Goal: Complete application form: Complete application form

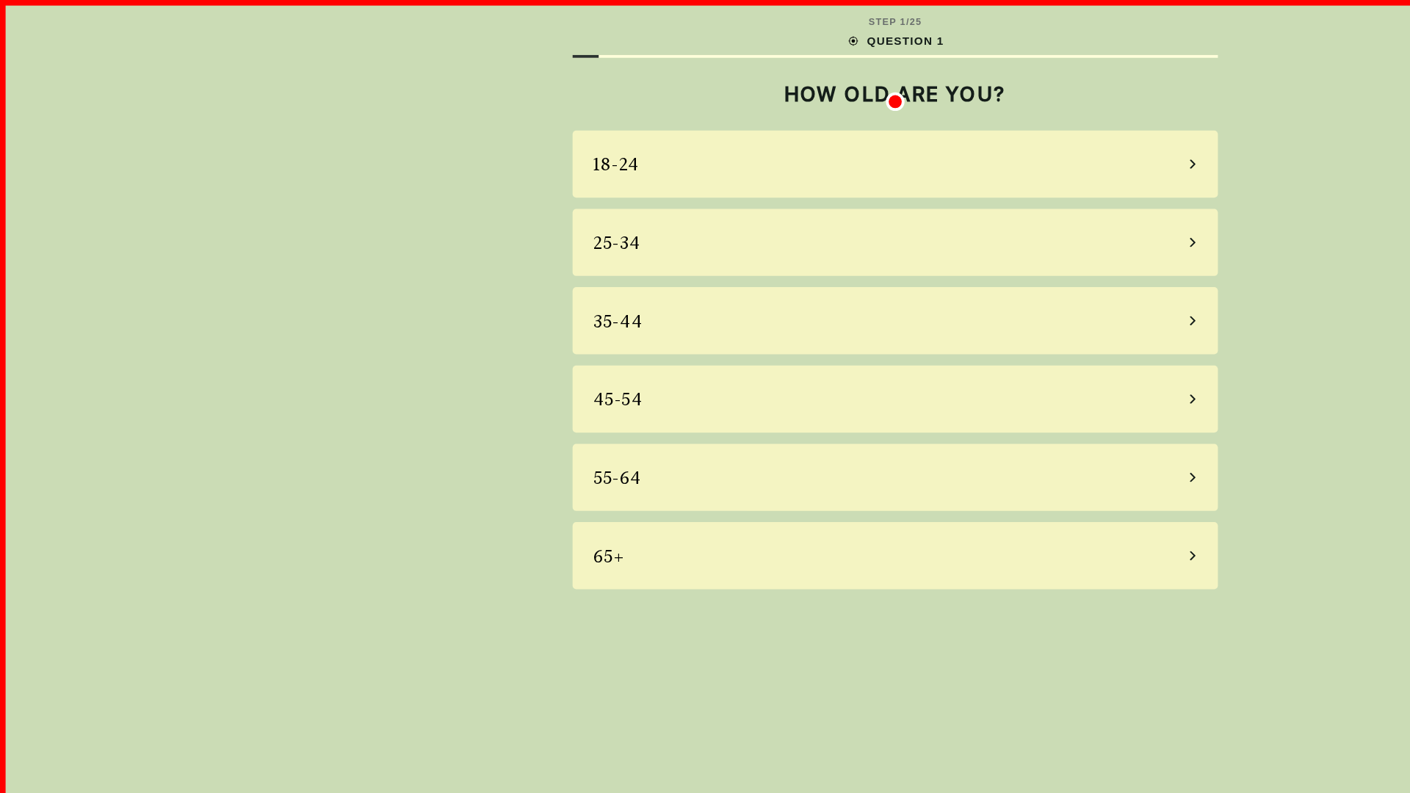
click at [705, 129] on div "18-24" at bounding box center [705, 129] width 508 height 53
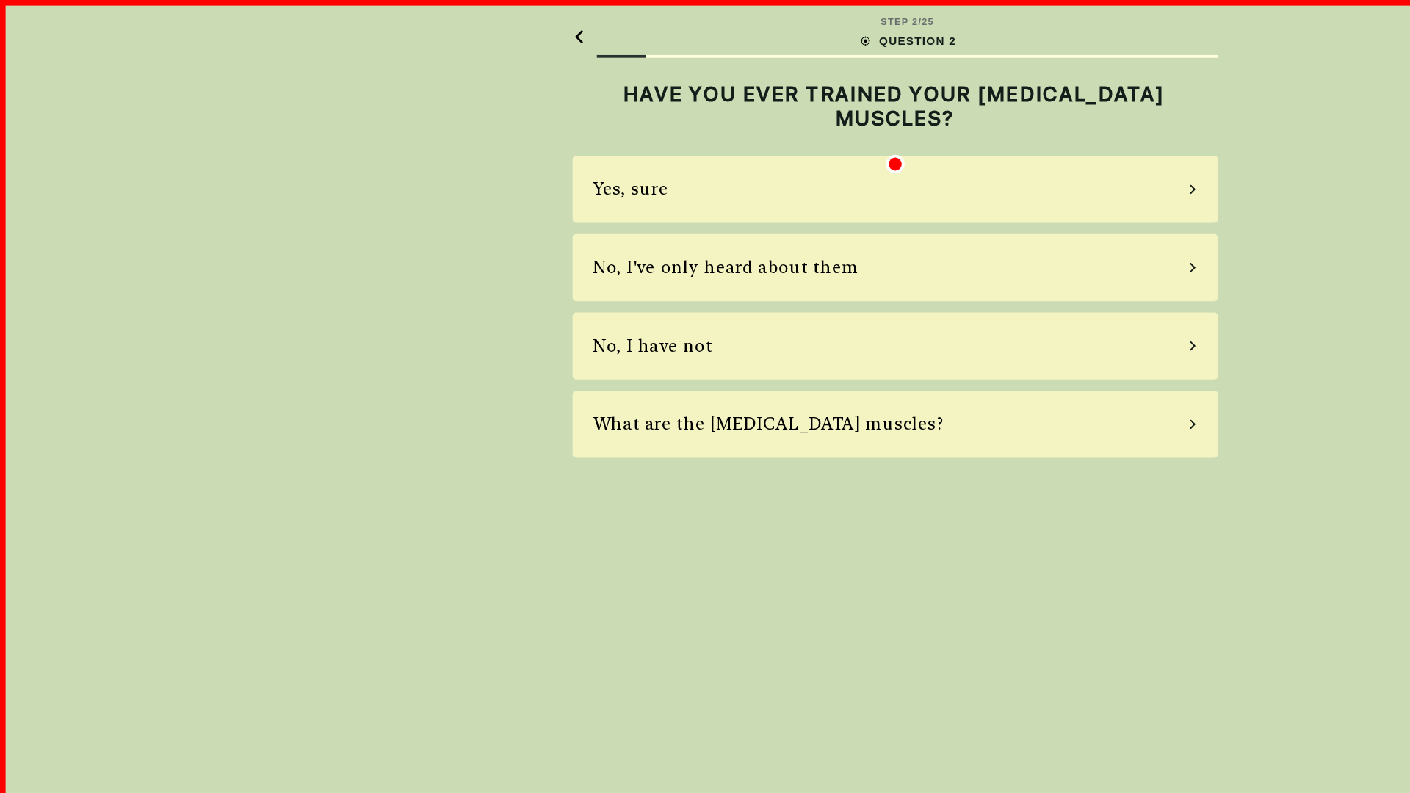
click at [705, 149] on div "Yes, sure" at bounding box center [705, 149] width 508 height 53
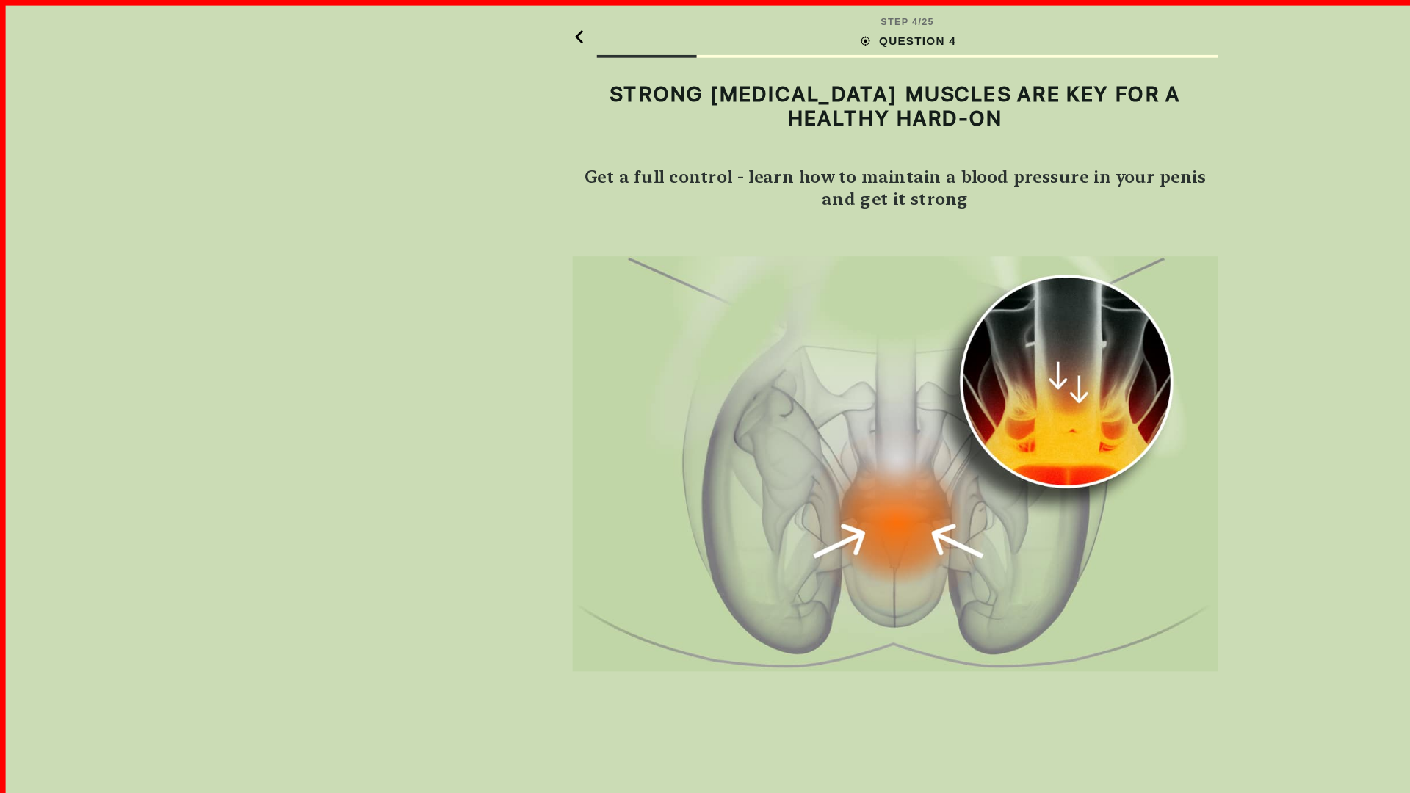
click at [705, 366] on img at bounding box center [705, 365] width 508 height 327
click at [705, 759] on div "GOT IT" at bounding box center [705, 759] width 508 height 40
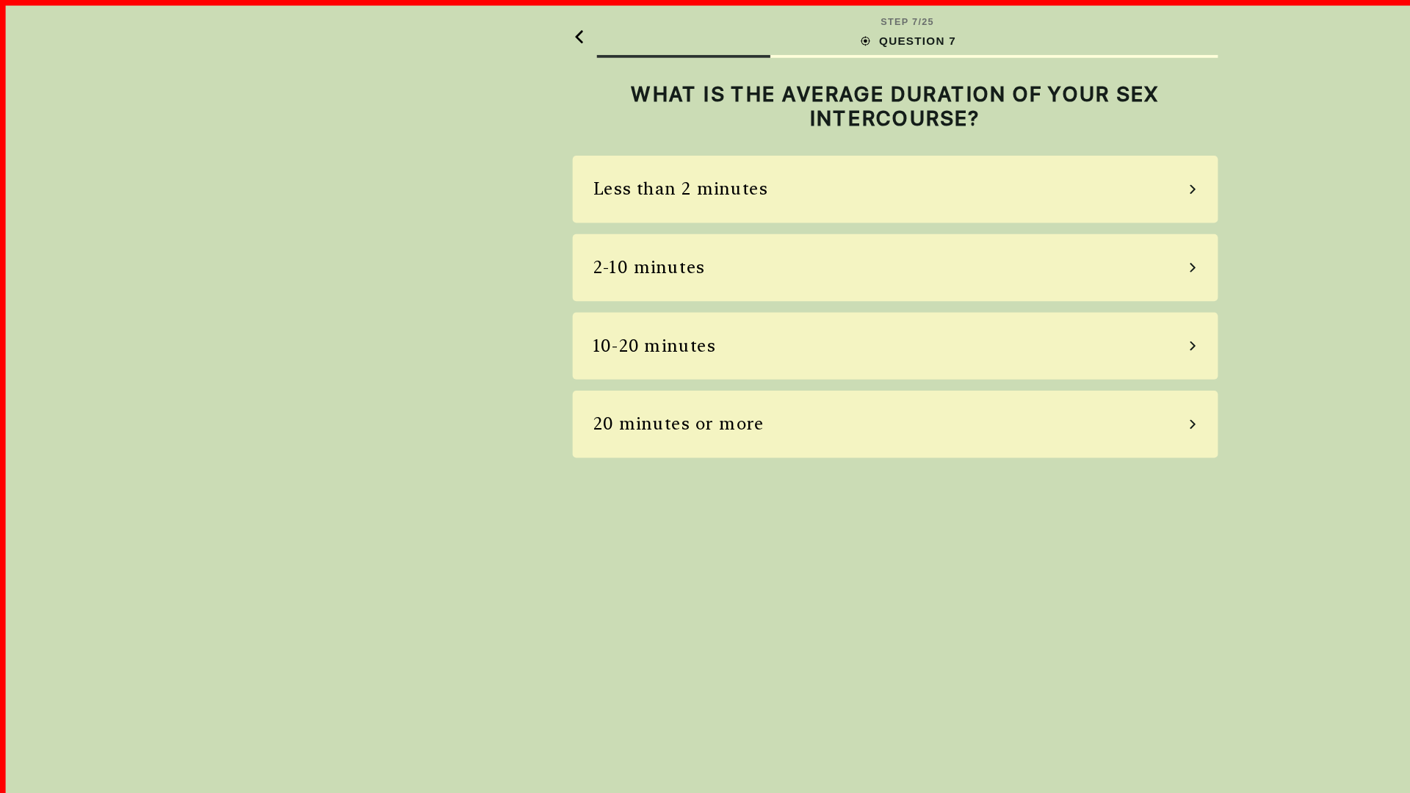
click at [705, 149] on div "Less than 2 minutes" at bounding box center [705, 149] width 508 height 53
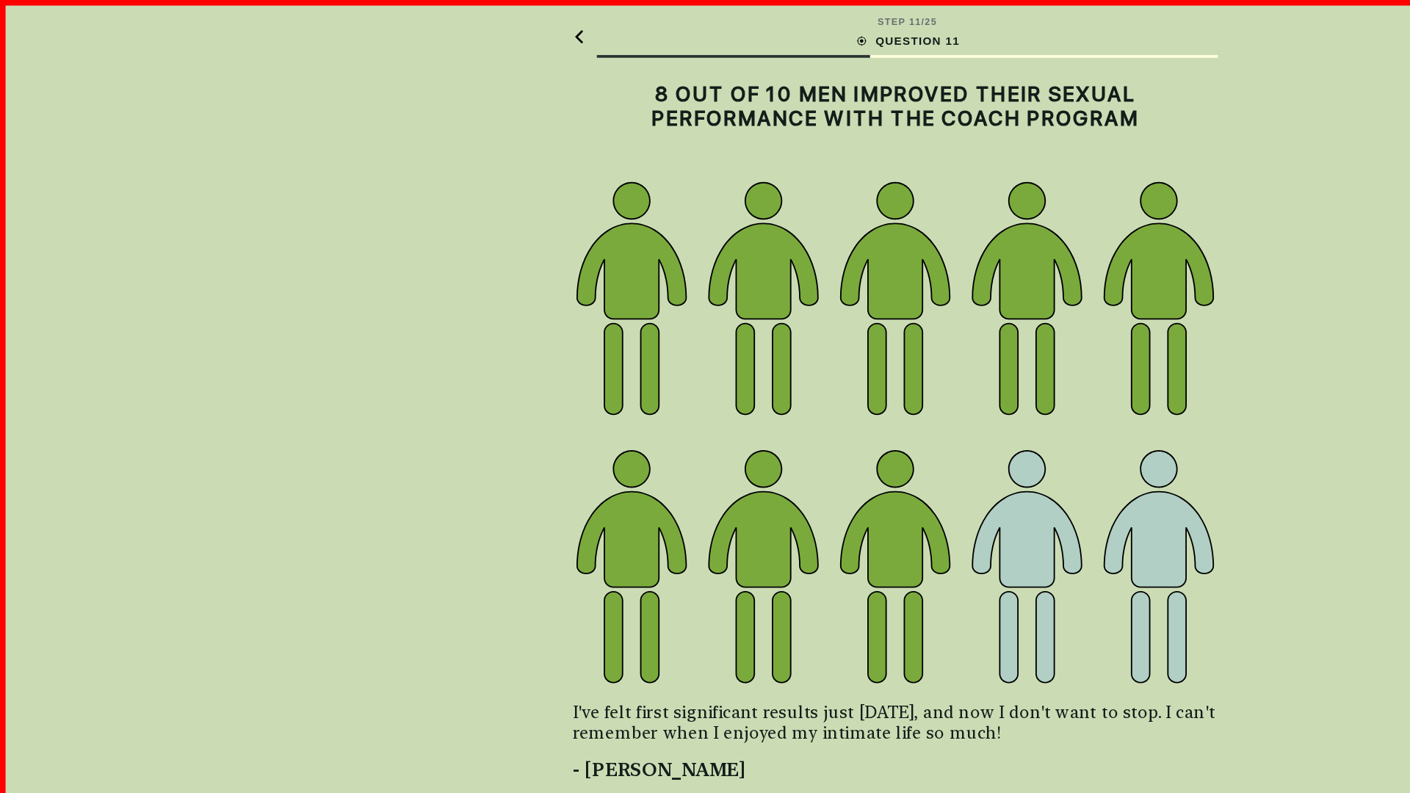
click at [705, 341] on img at bounding box center [705, 340] width 508 height 401
click at [705, 759] on div "GOT IT" at bounding box center [705, 759] width 508 height 40
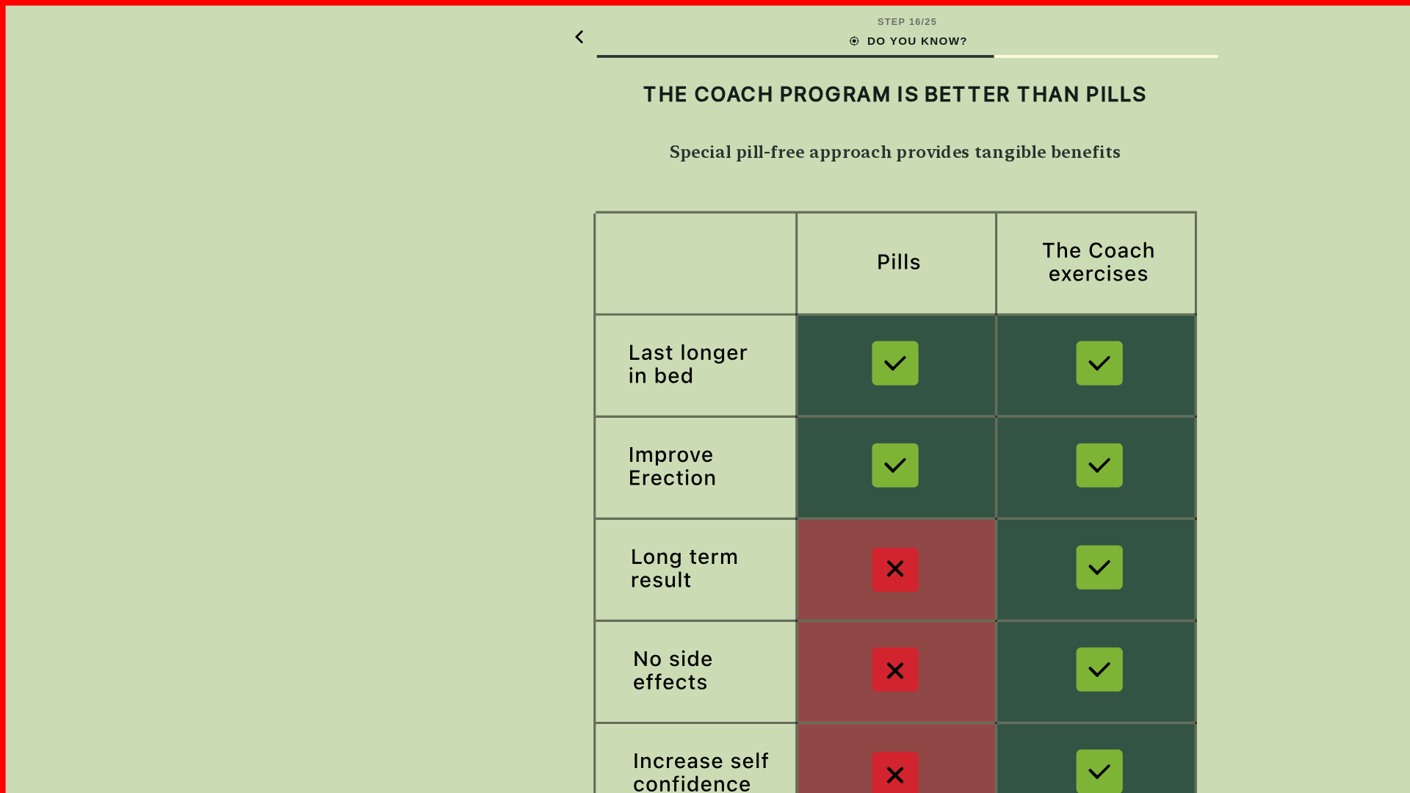
click at [705, 411] on img at bounding box center [705, 412] width 508 height 494
click at [705, 74] on h2 "THE COACH PROGRAM IS BETTER THAN PILLS" at bounding box center [705, 74] width 508 height 19
click at [705, 759] on div "GOT IT" at bounding box center [705, 759] width 508 height 40
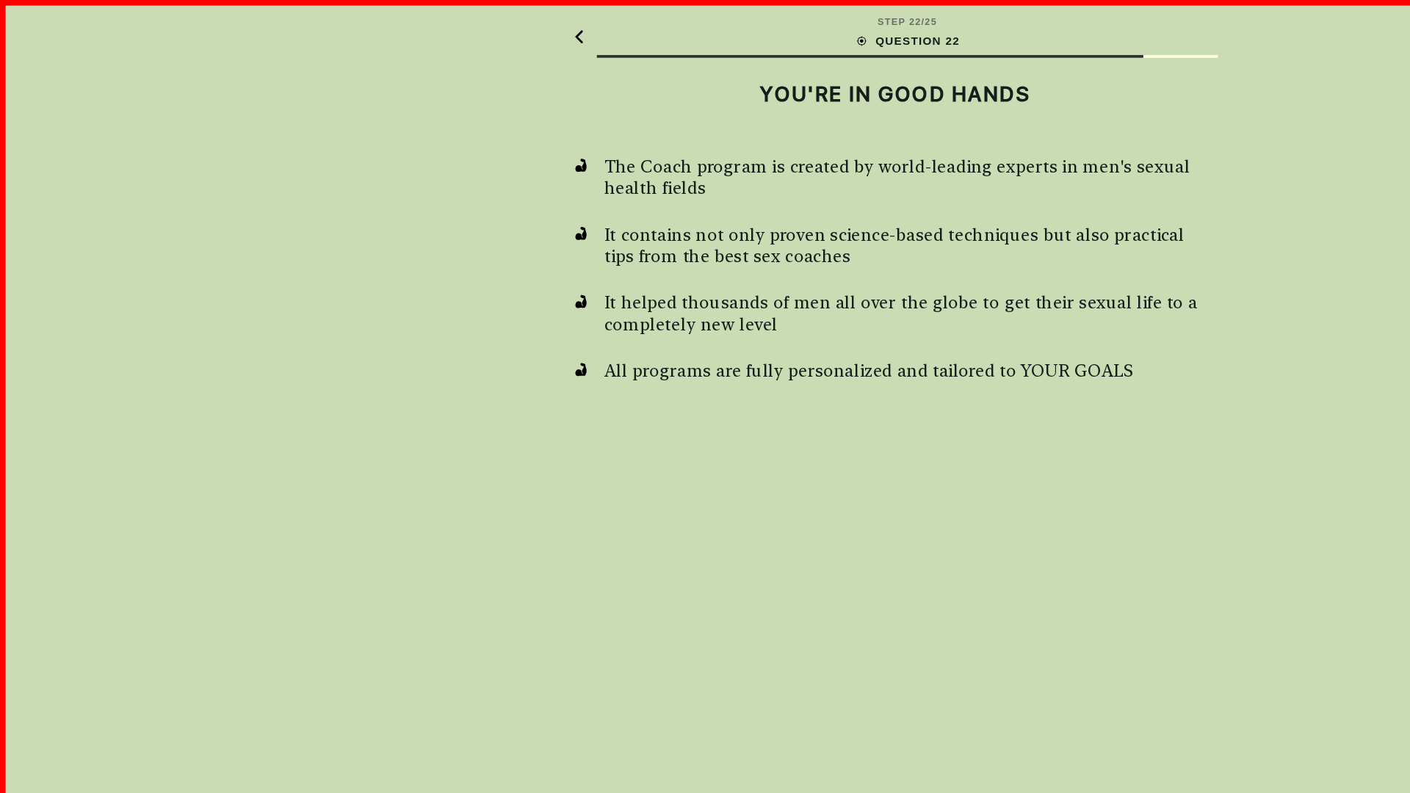
click at [705, 759] on div "GOT IT" at bounding box center [705, 759] width 508 height 40
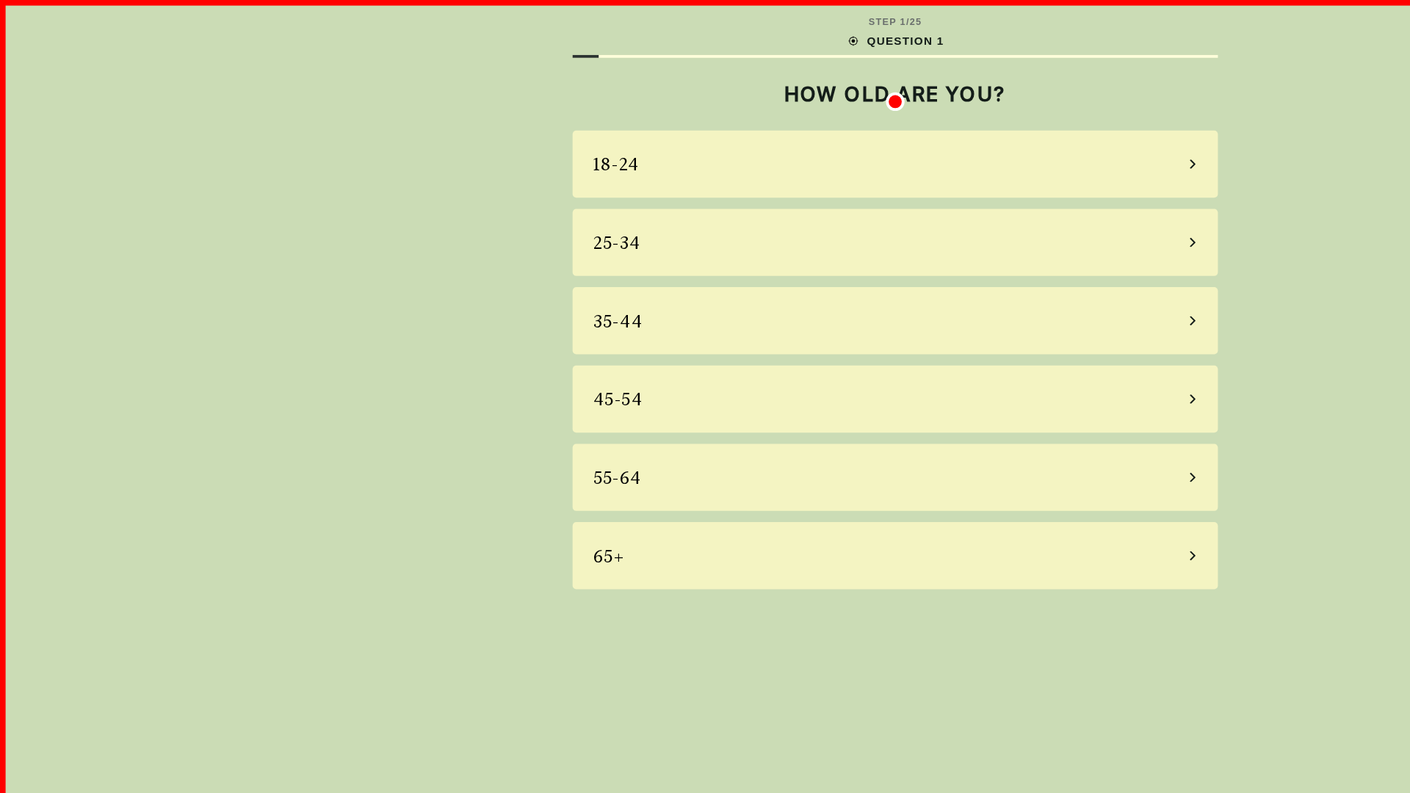
click at [705, 129] on div "18-24" at bounding box center [705, 129] width 508 height 53
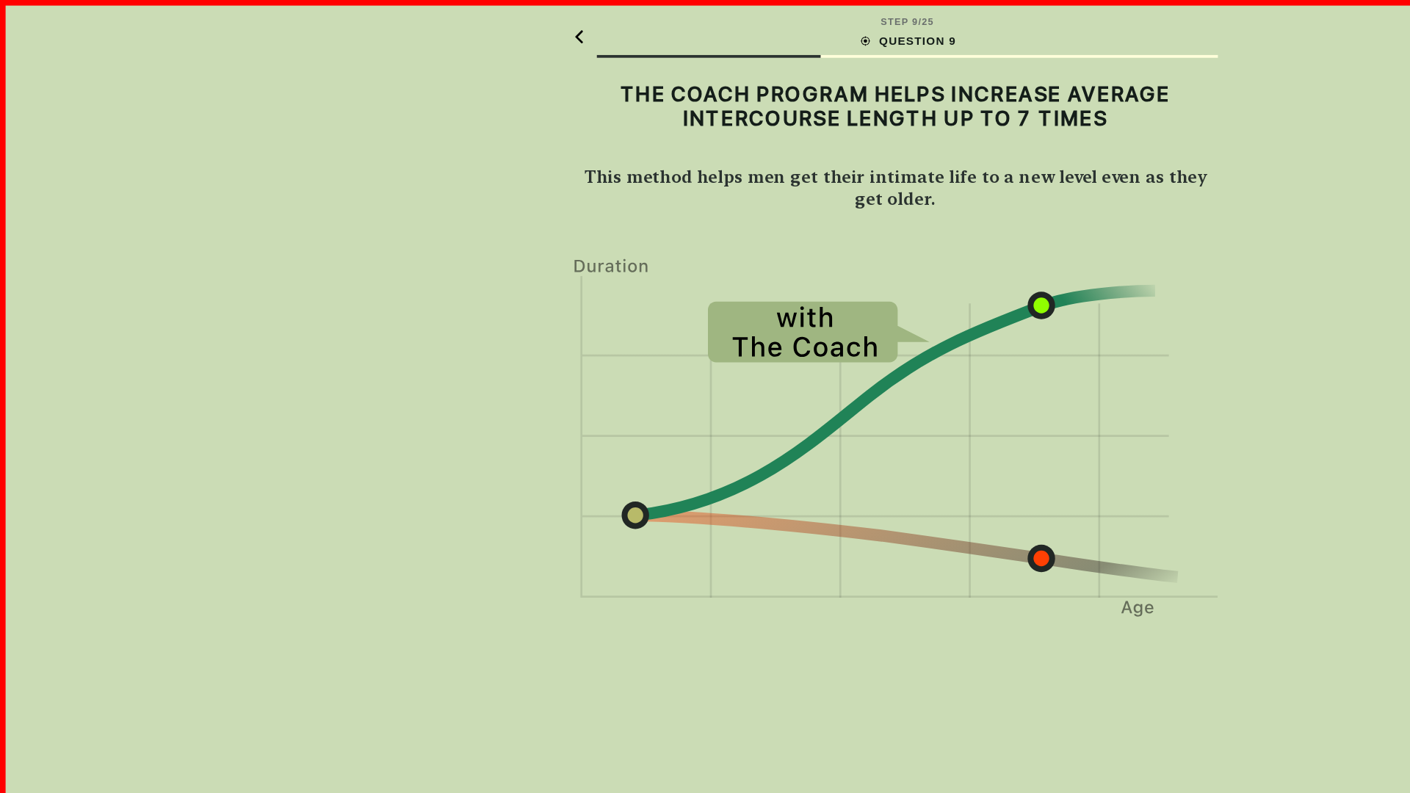
click at [705, 344] on img at bounding box center [705, 344] width 508 height 284
click at [705, 759] on div "GOT IT" at bounding box center [705, 759] width 508 height 40
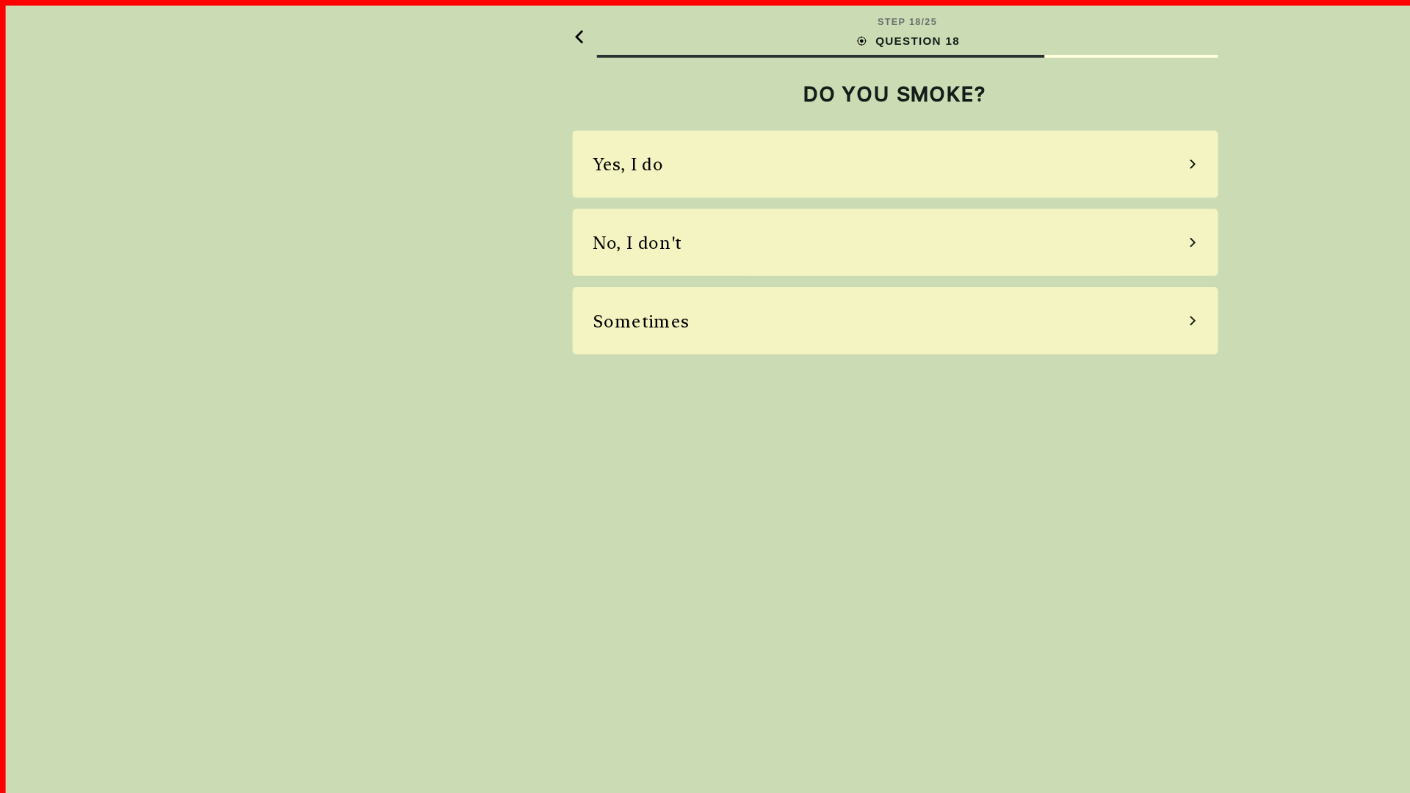
click at [705, 129] on div "Yes, I do" at bounding box center [705, 129] width 508 height 53
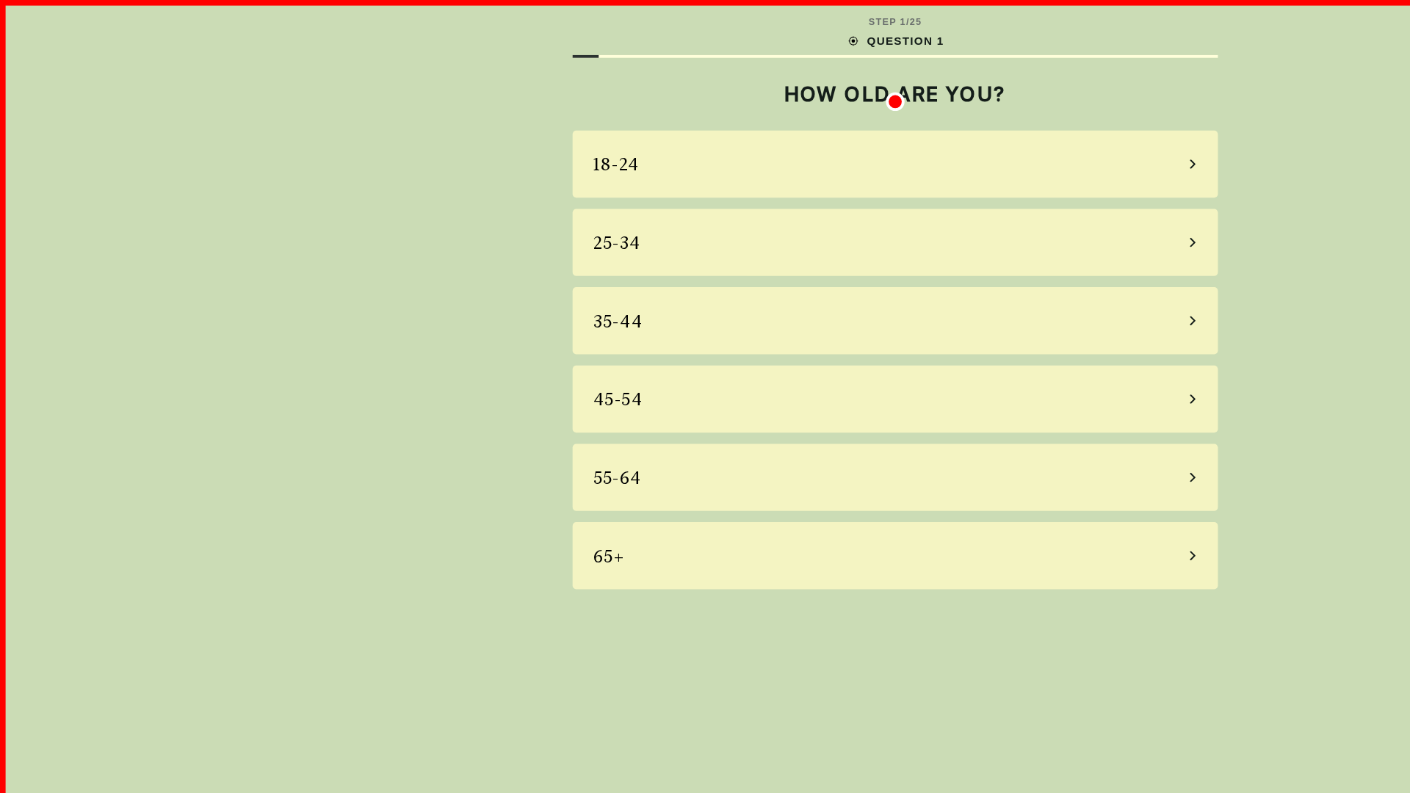
click at [705, 129] on div "18-24" at bounding box center [705, 129] width 508 height 53
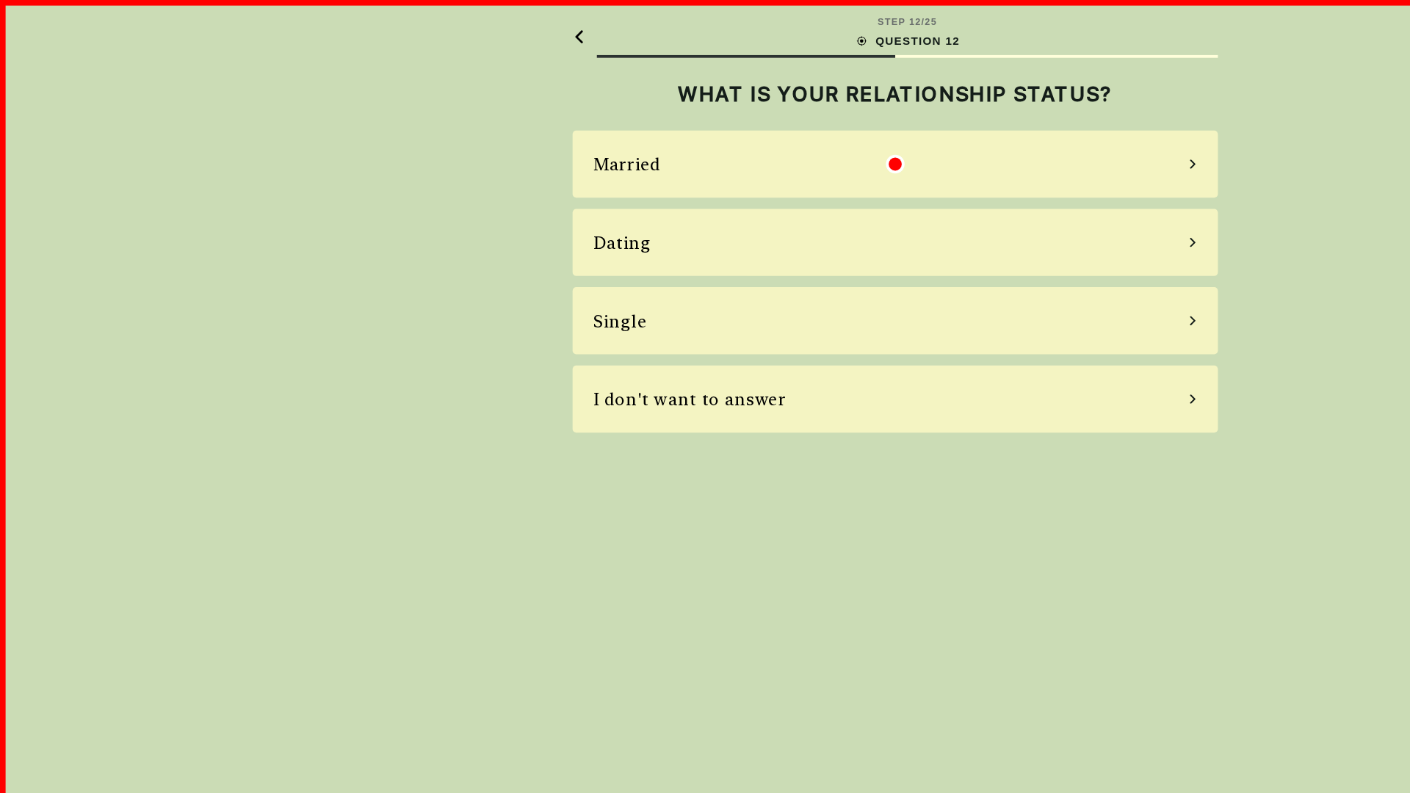
click at [705, 129] on div "Married" at bounding box center [705, 129] width 508 height 53
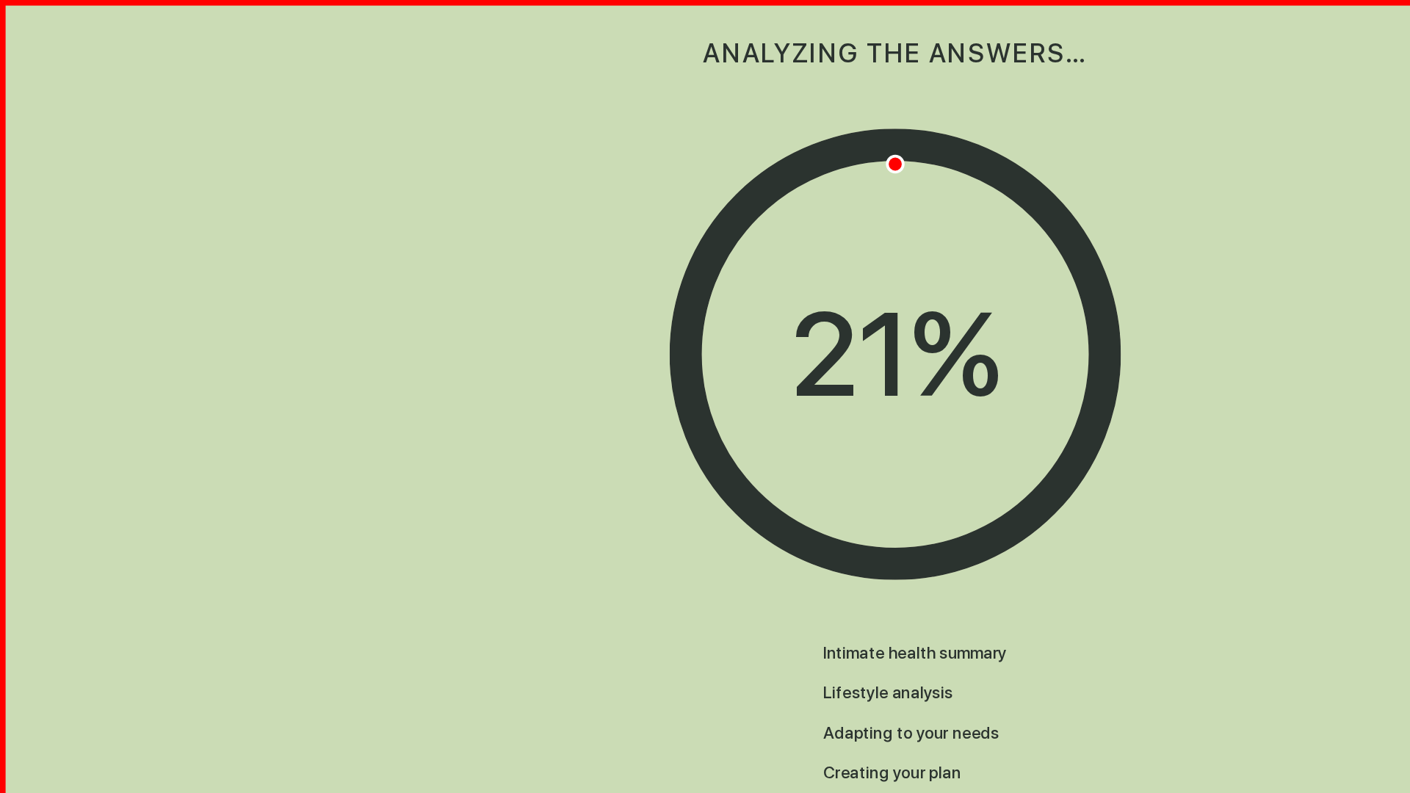
click at [705, 42] on div "ANALYZING THE ANSWERS…" at bounding box center [705, 42] width 508 height 84
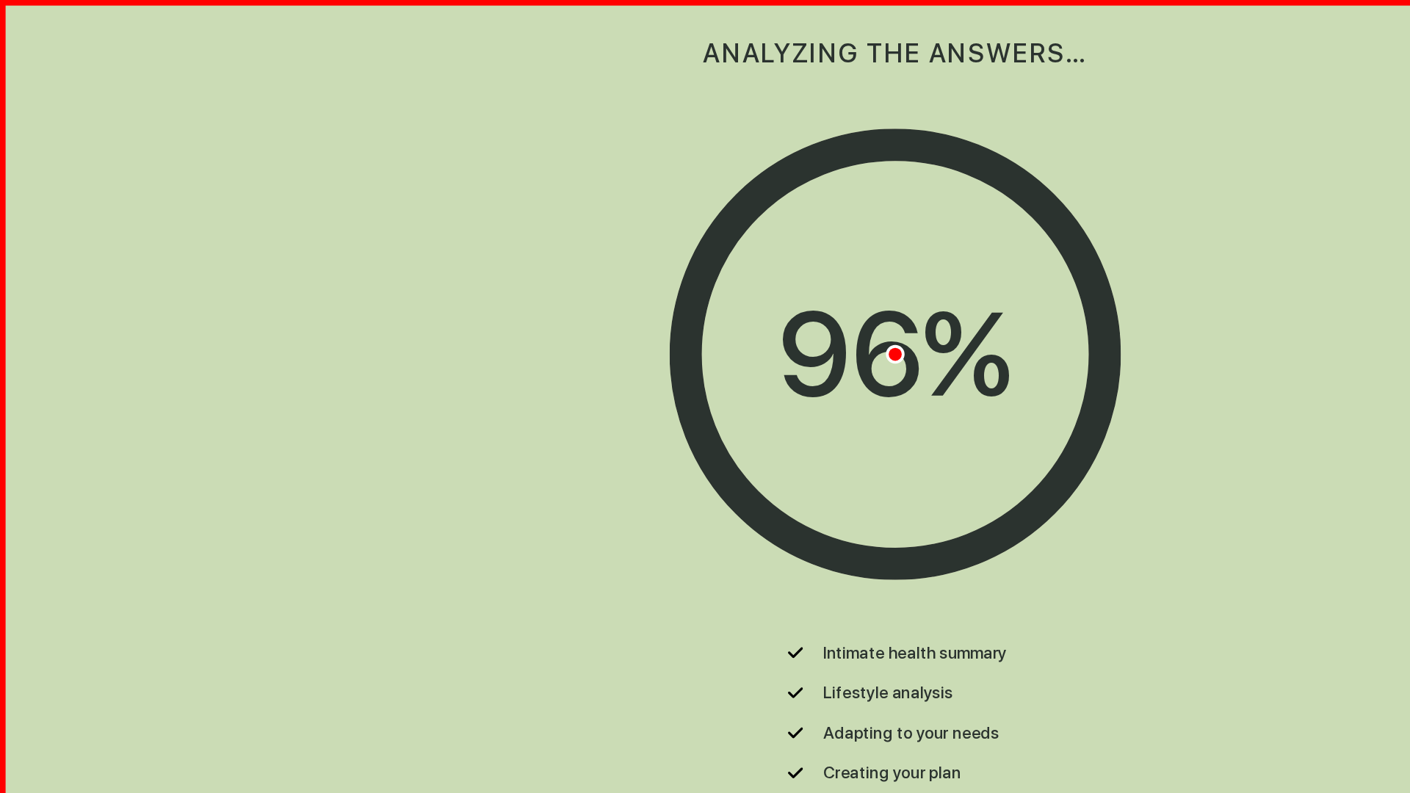
click at [705, 280] on div "96 %" at bounding box center [705, 279] width 184 height 139
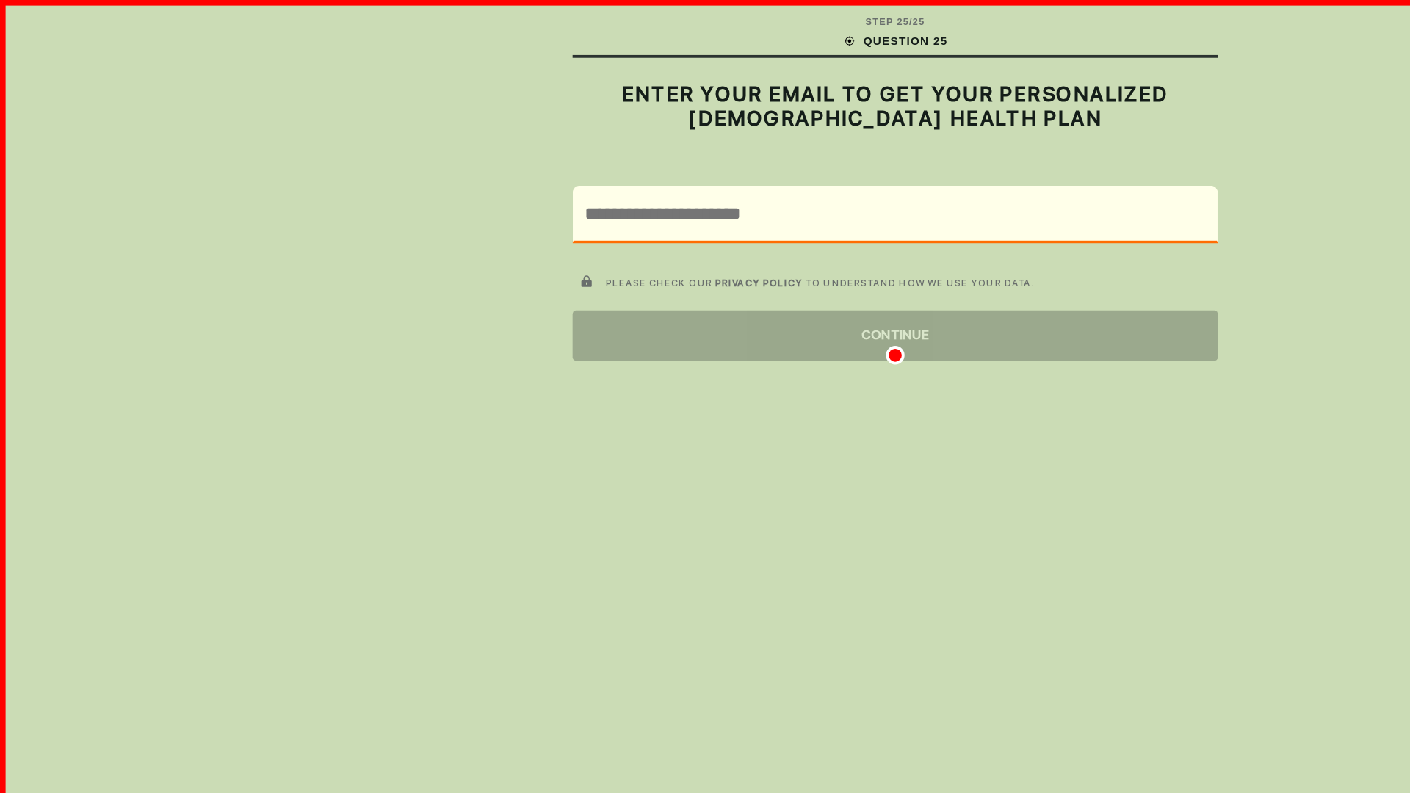
click at [705, 264] on div "CONTINUE" at bounding box center [705, 265] width 508 height 40
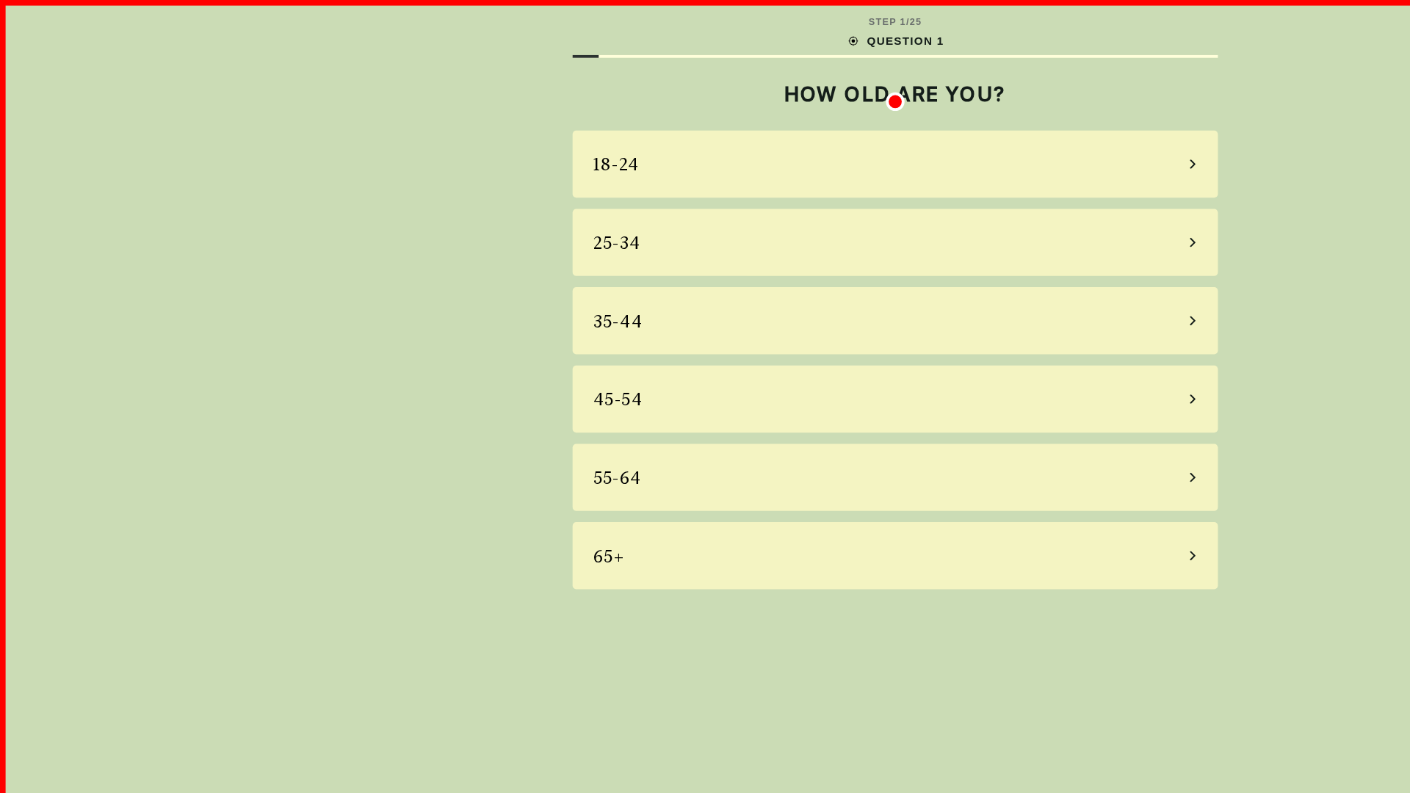
click at [705, 129] on div "18-24" at bounding box center [705, 129] width 508 height 53
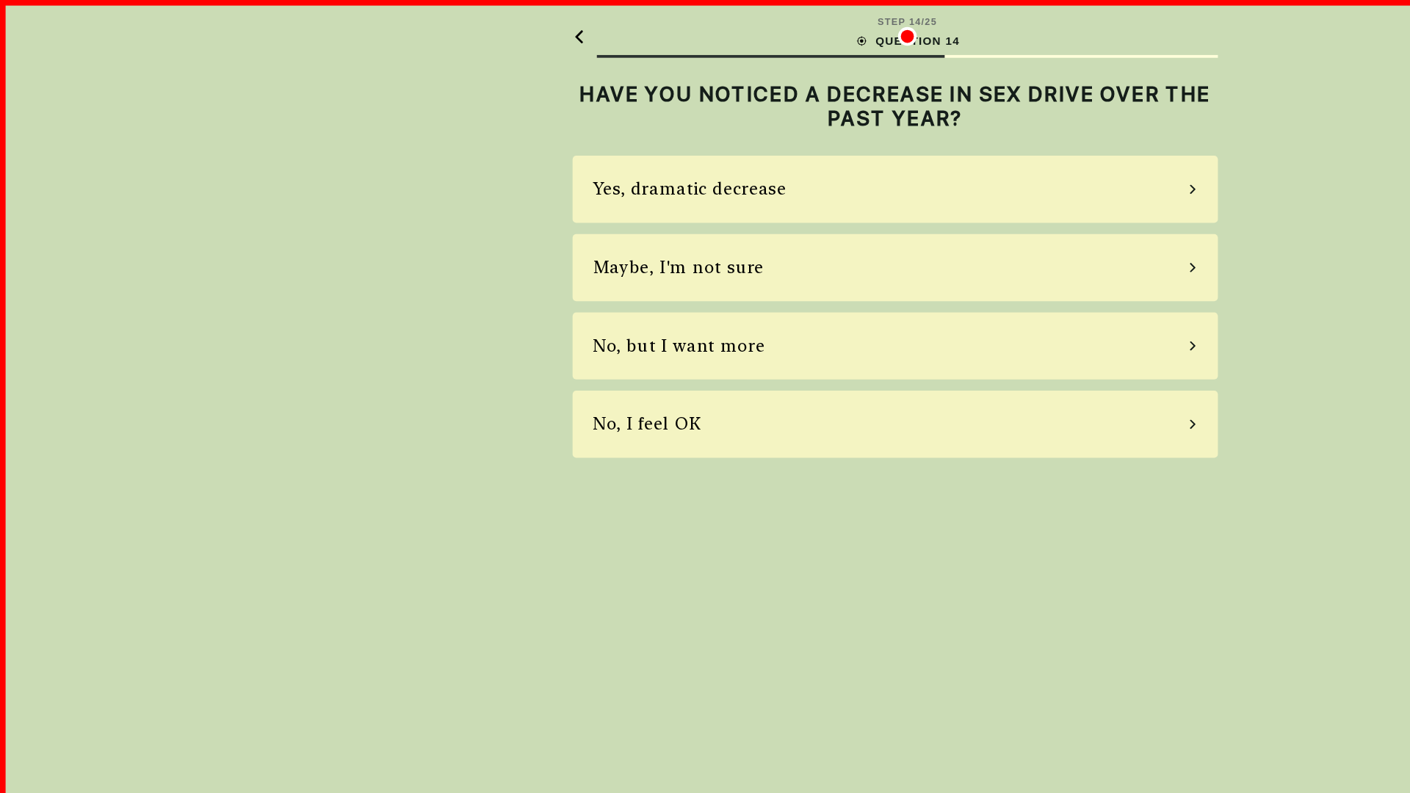
click at [705, 149] on div "Yes, dramatic decrease" at bounding box center [705, 149] width 508 height 53
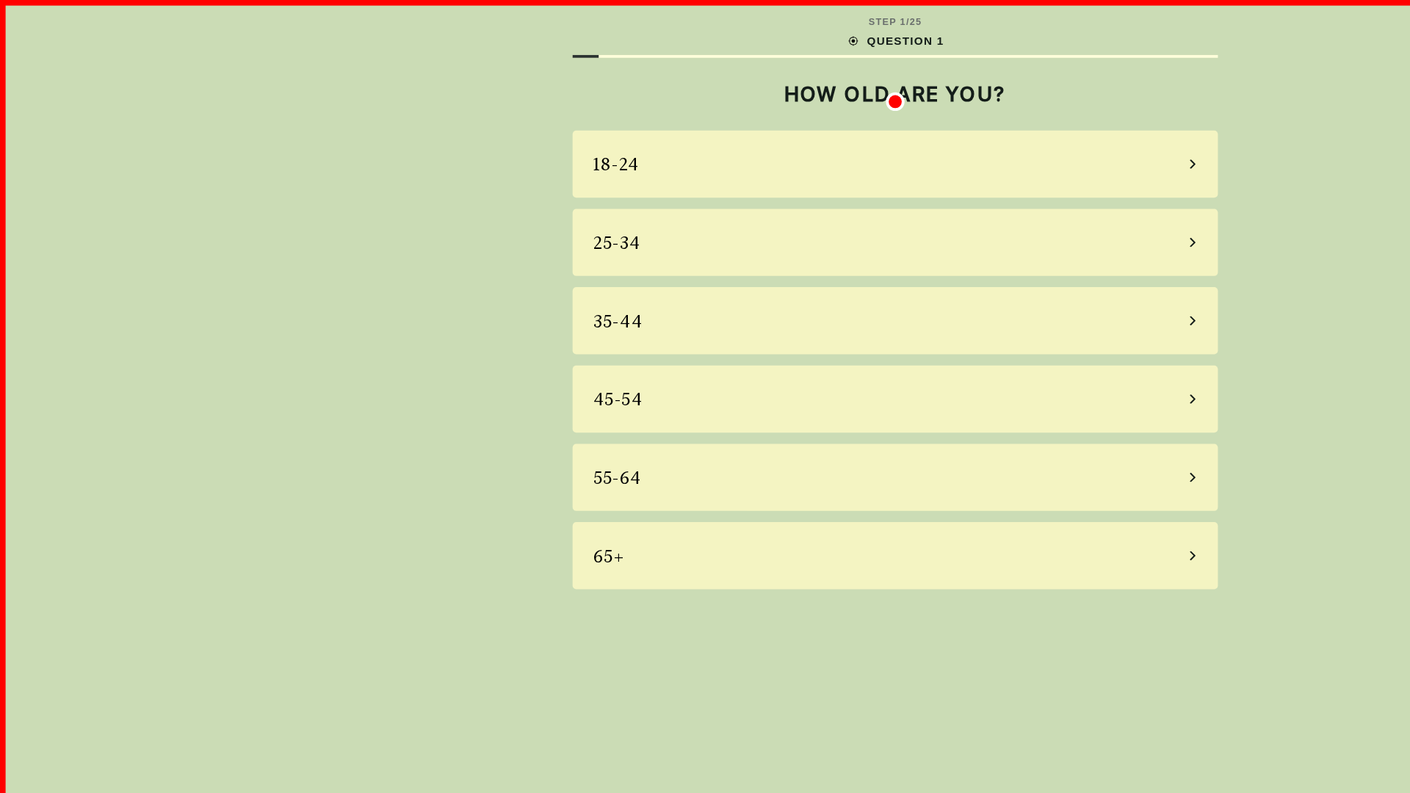
click at [705, 129] on div "18-24" at bounding box center [705, 129] width 508 height 53
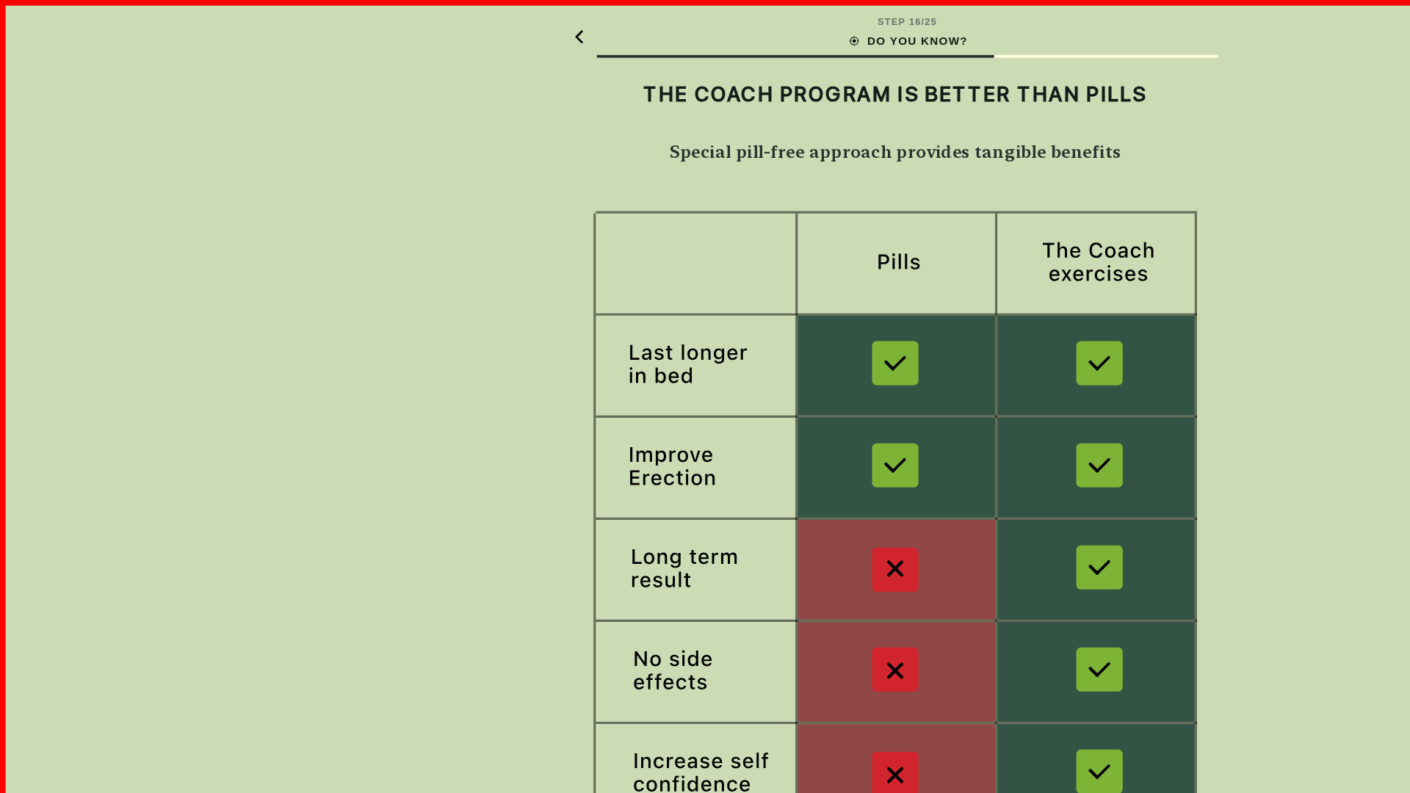
click at [705, 411] on img at bounding box center [705, 412] width 508 height 494
